Goal: Transaction & Acquisition: Book appointment/travel/reservation

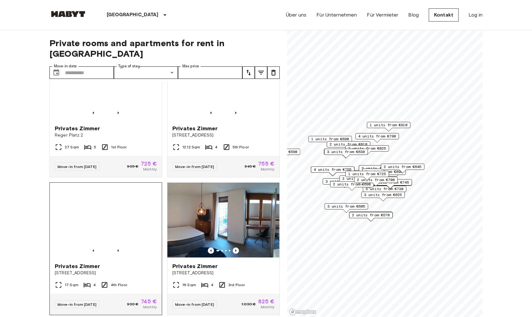
scroll to position [868, 0]
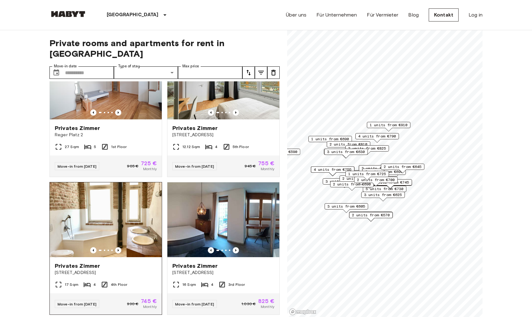
click at [114, 208] on img at bounding box center [106, 219] width 112 height 75
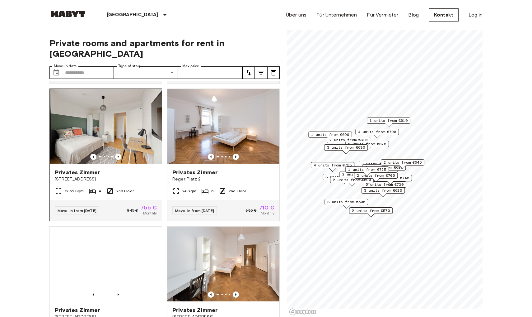
scroll to position [1375, 0]
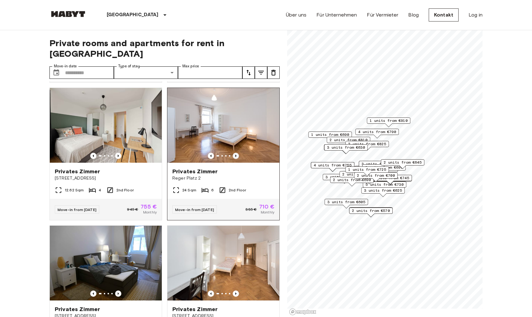
click at [237, 153] on icon "Previous image" at bounding box center [236, 156] width 6 height 6
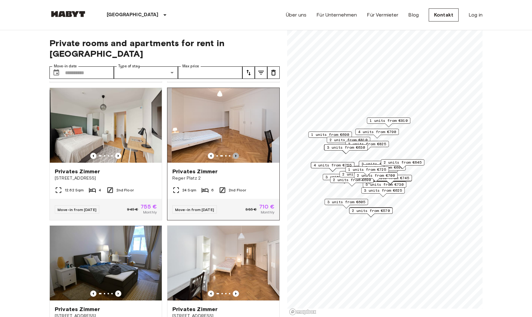
click at [237, 153] on icon "Previous image" at bounding box center [236, 156] width 6 height 6
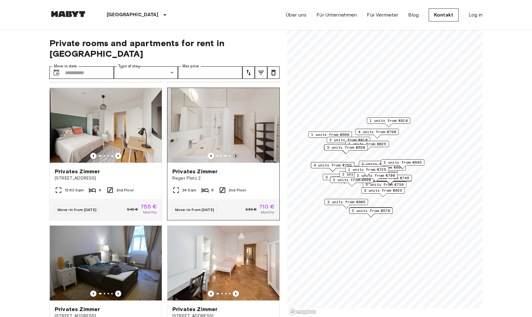
click at [237, 153] on icon "Previous image" at bounding box center [236, 156] width 6 height 6
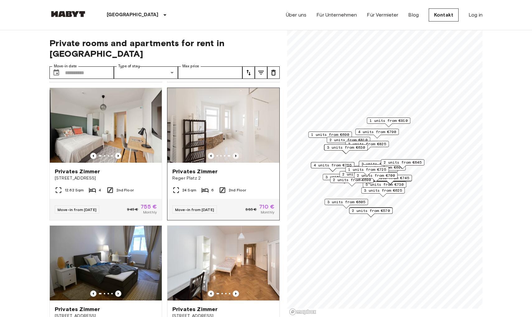
click at [236, 153] on icon "Previous image" at bounding box center [236, 156] width 6 height 6
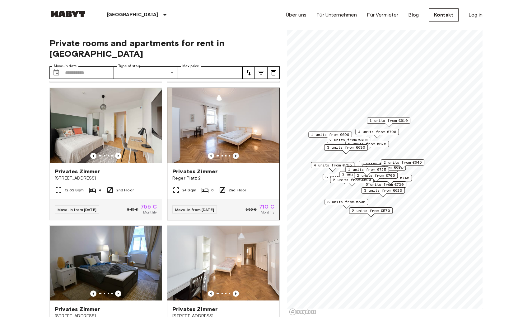
click at [236, 153] on icon "Previous image" at bounding box center [236, 156] width 6 height 6
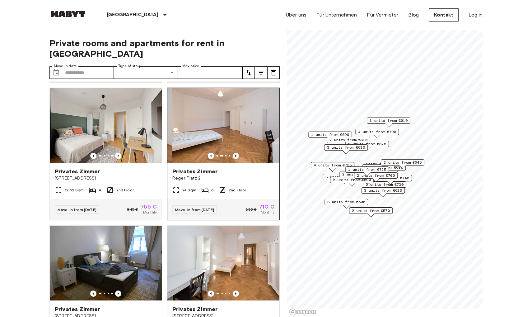
click at [236, 153] on icon "Previous image" at bounding box center [236, 156] width 6 height 6
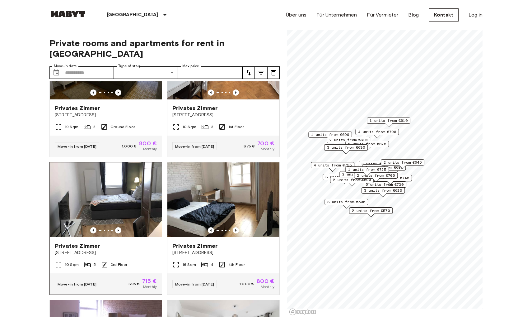
scroll to position [1548, 0]
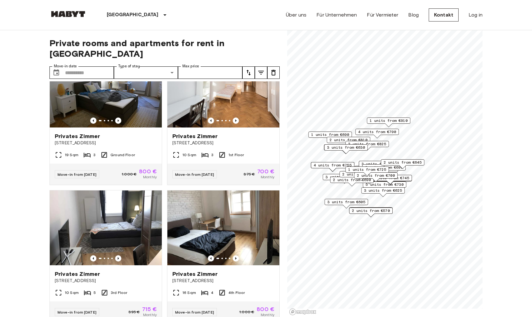
click at [260, 69] on icon "tune" at bounding box center [260, 72] width 7 height 7
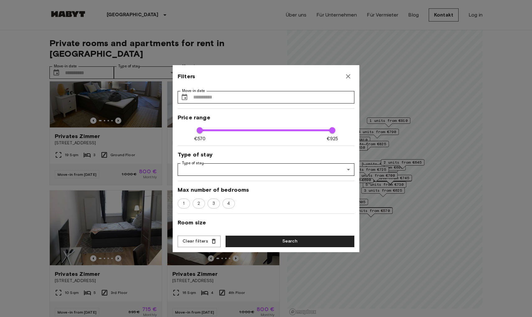
scroll to position [11, 0]
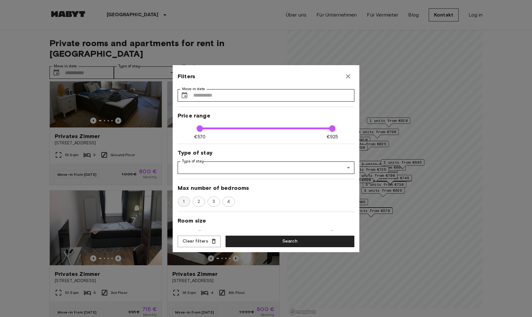
click at [183, 199] on span "1" at bounding box center [184, 201] width 8 height 6
type input "***"
click at [278, 241] on button "Search" at bounding box center [290, 241] width 129 height 12
